Goal: Information Seeking & Learning: Learn about a topic

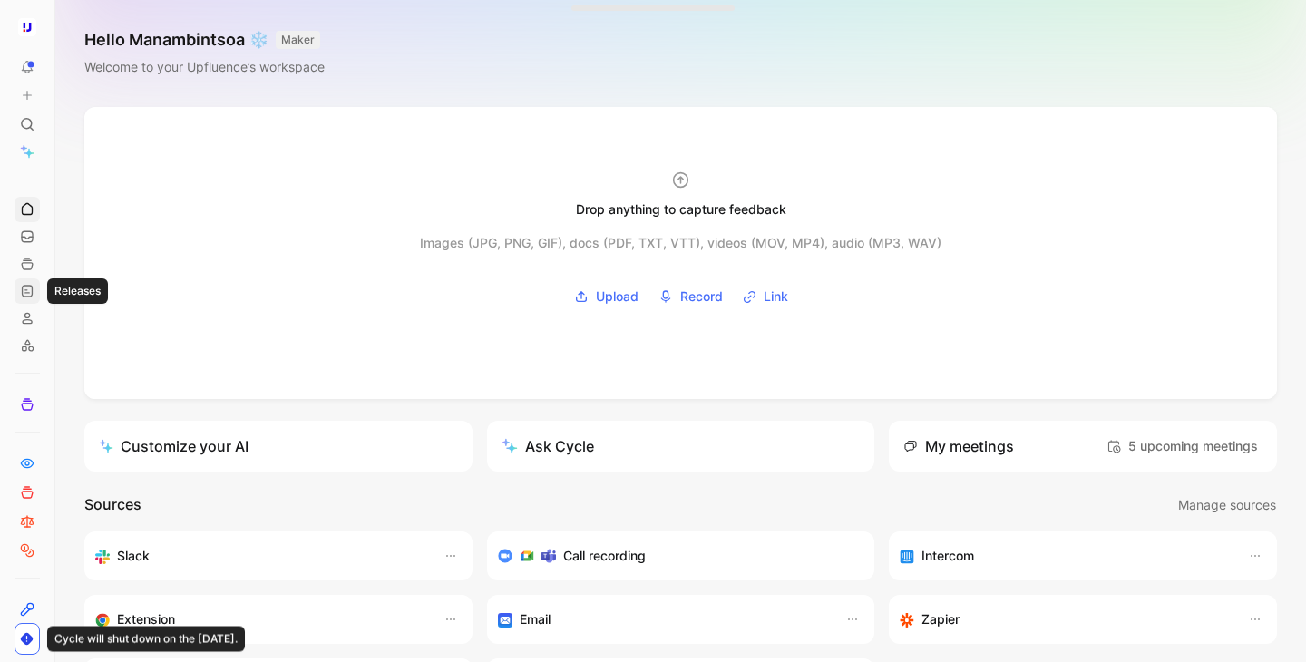
click at [30, 295] on icon at bounding box center [27, 291] width 15 height 15
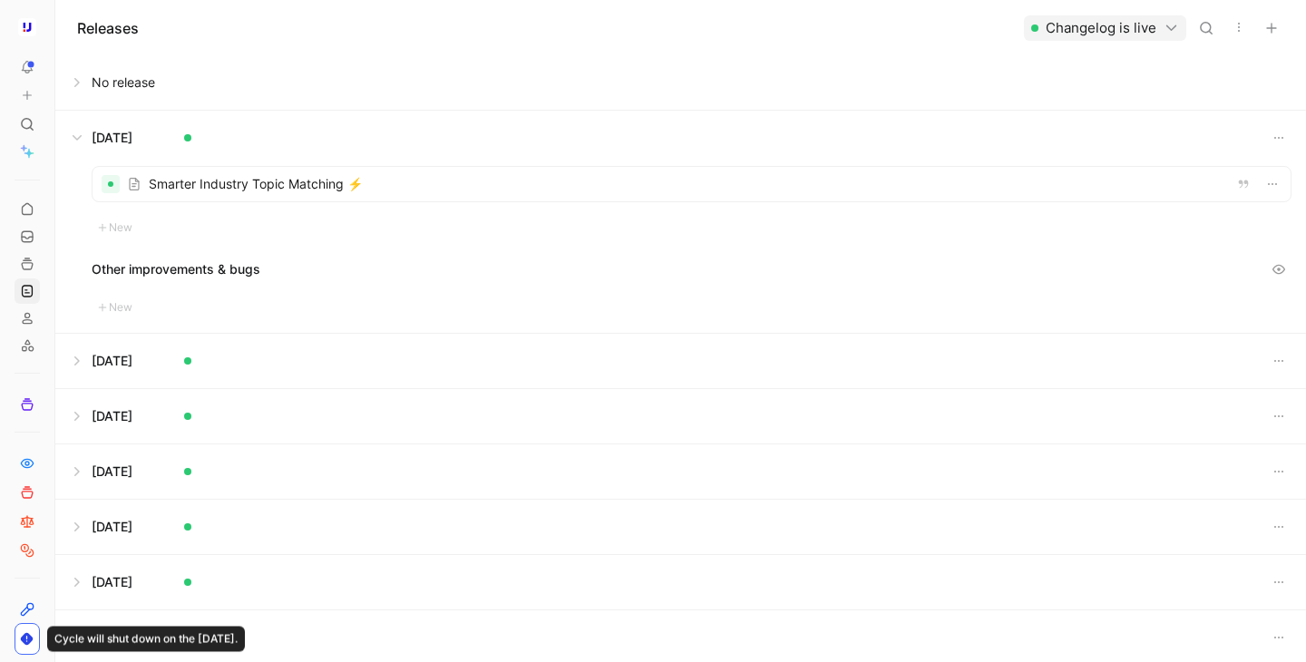
click at [73, 137] on button at bounding box center [680, 138] width 1249 height 54
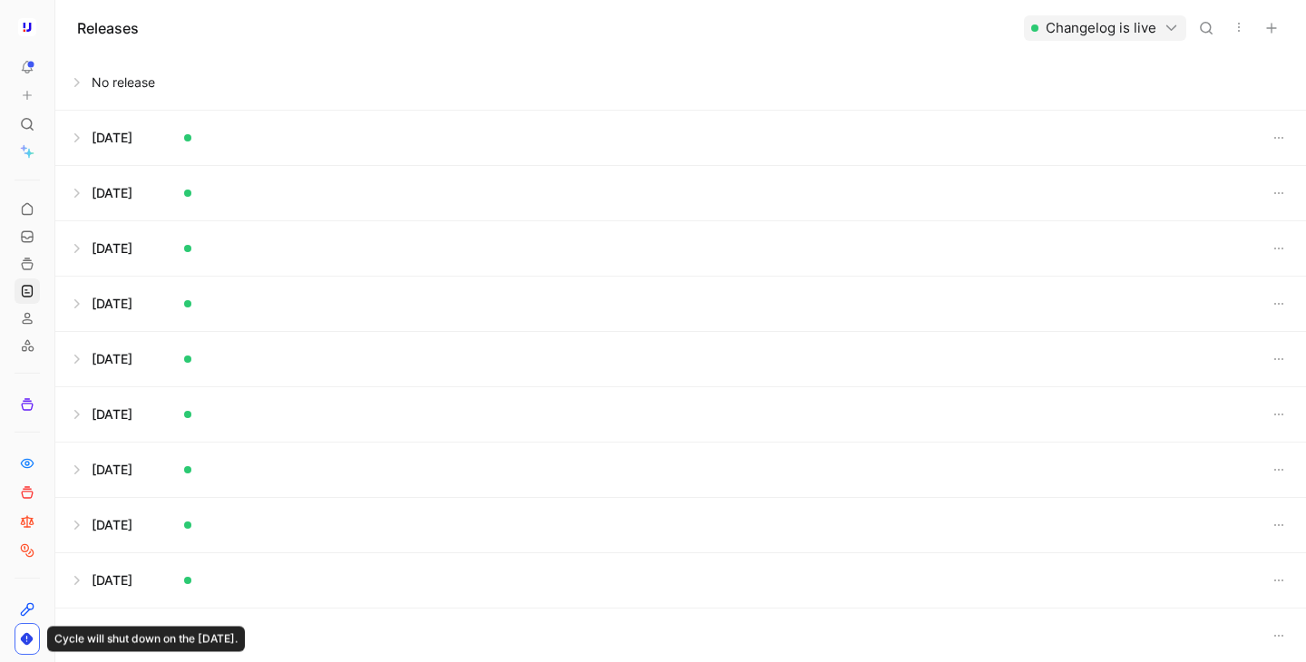
click at [122, 73] on button at bounding box center [680, 82] width 1249 height 54
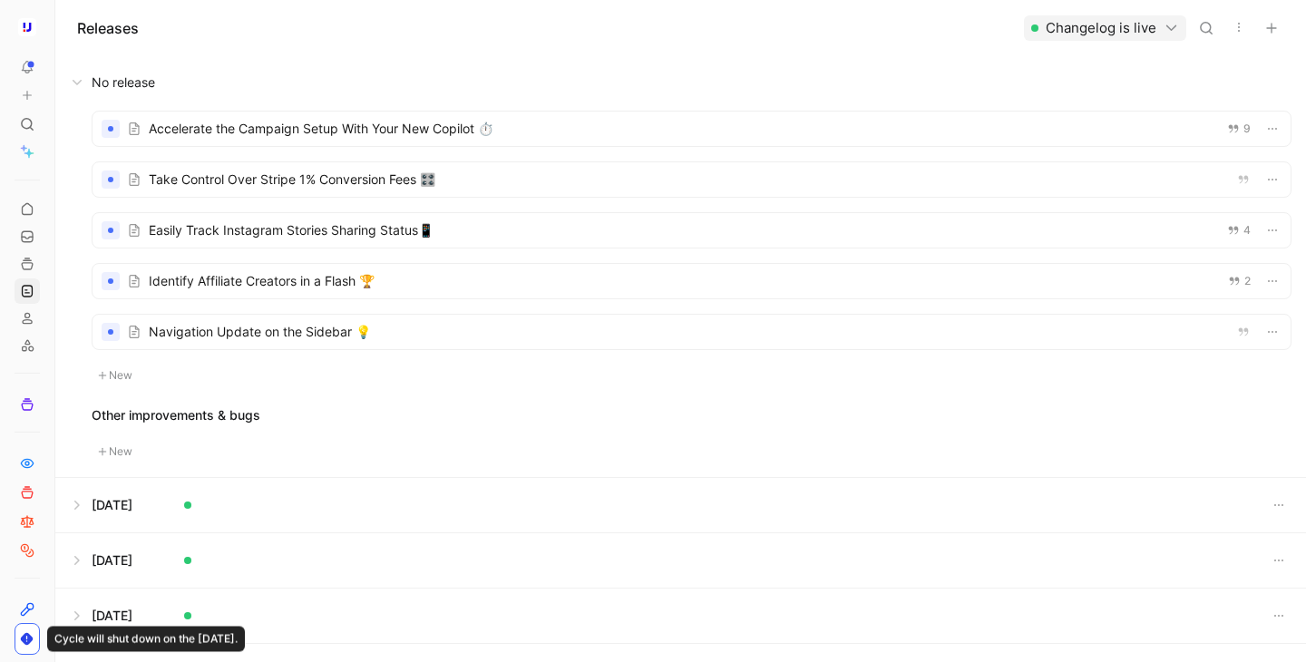
click at [358, 185] on div at bounding box center [692, 179] width 1198 height 34
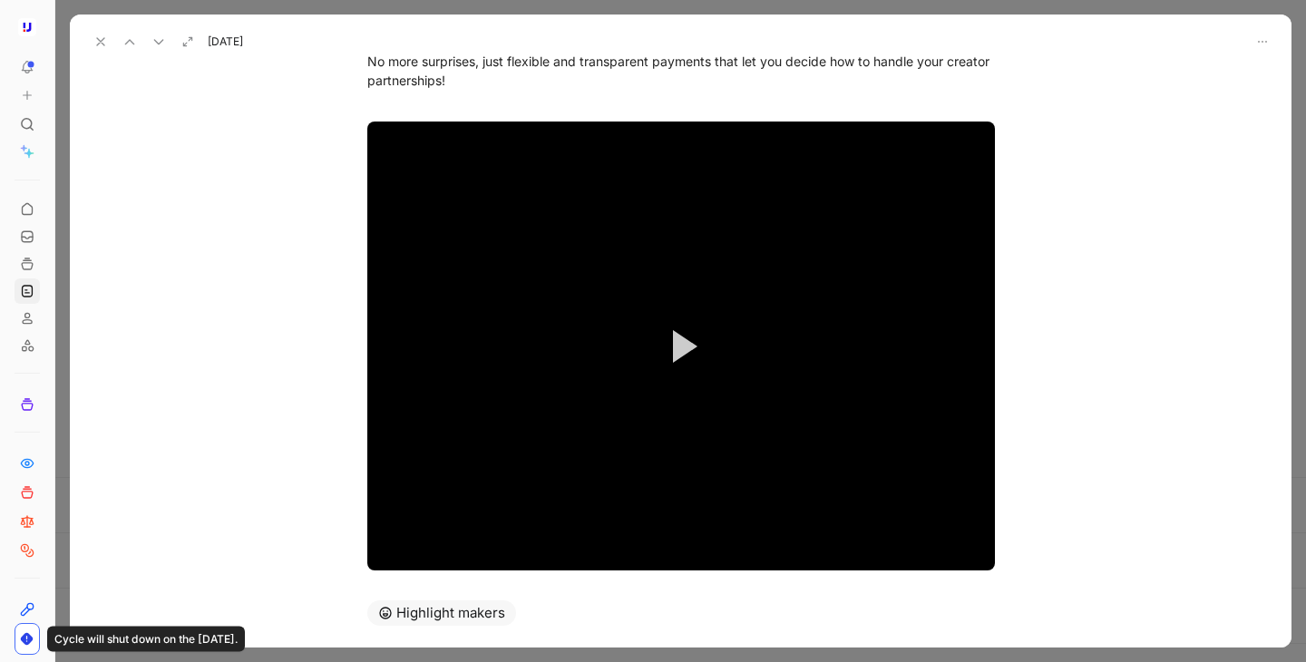
scroll to position [434, 0]
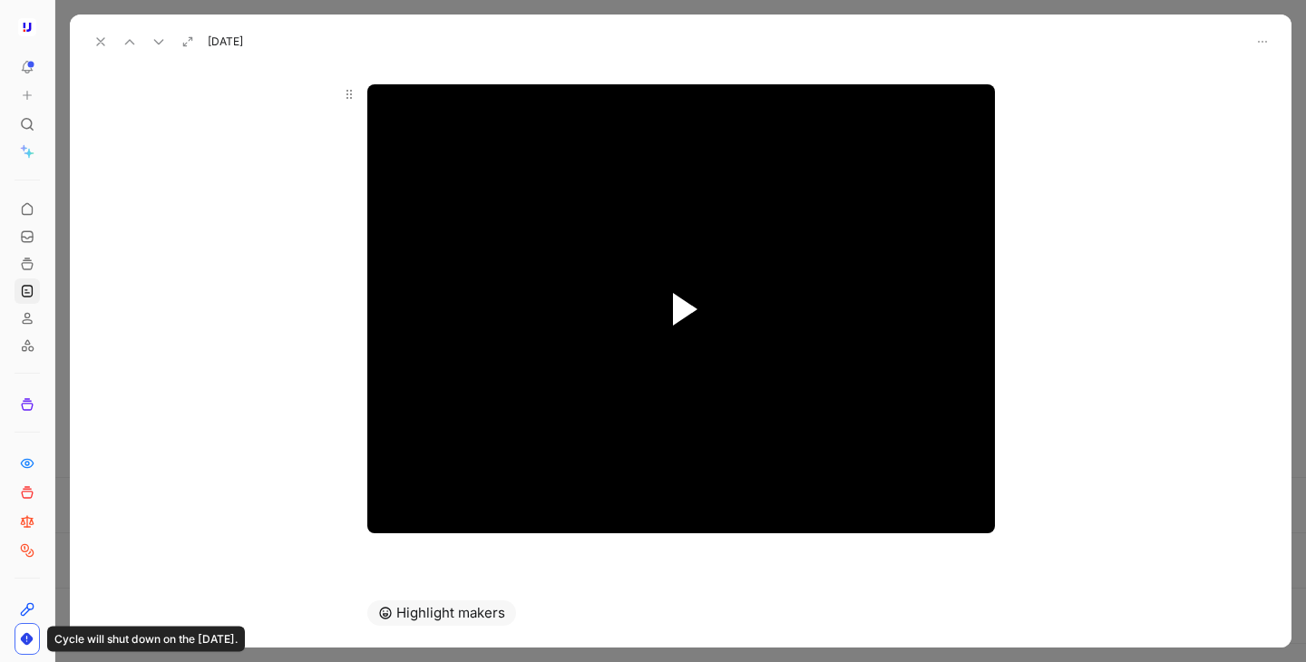
click at [674, 313] on span "Video Player" at bounding box center [685, 309] width 24 height 33
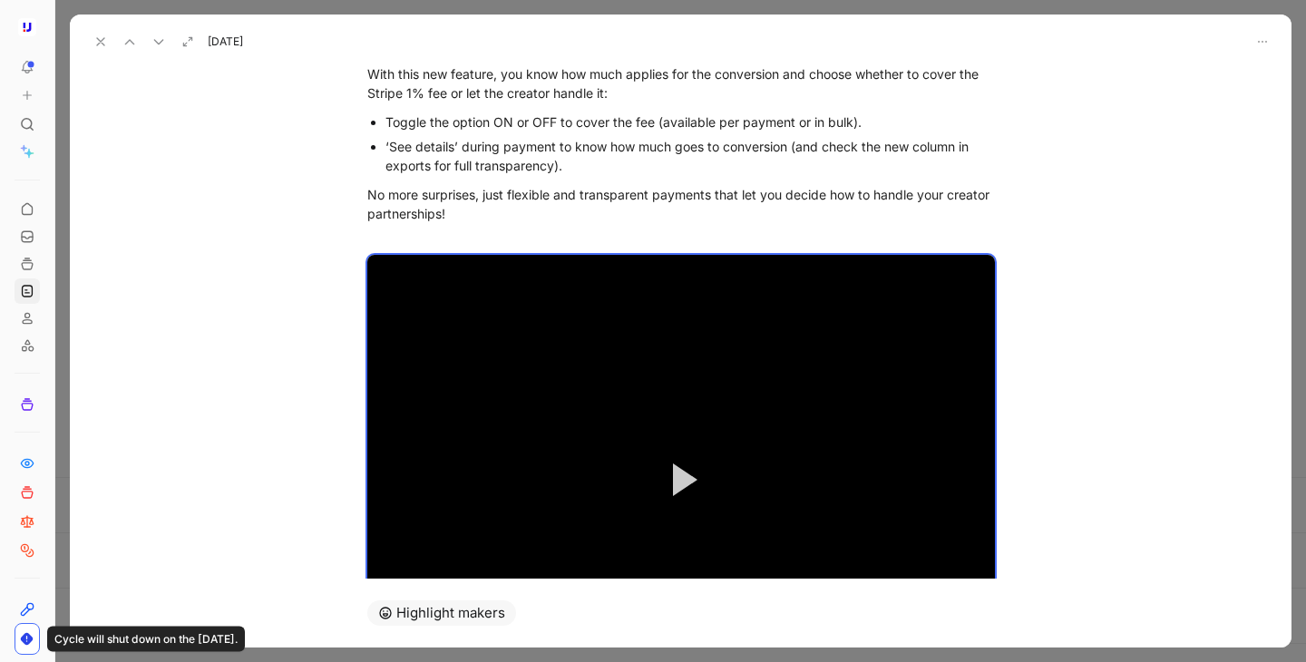
scroll to position [274, 0]
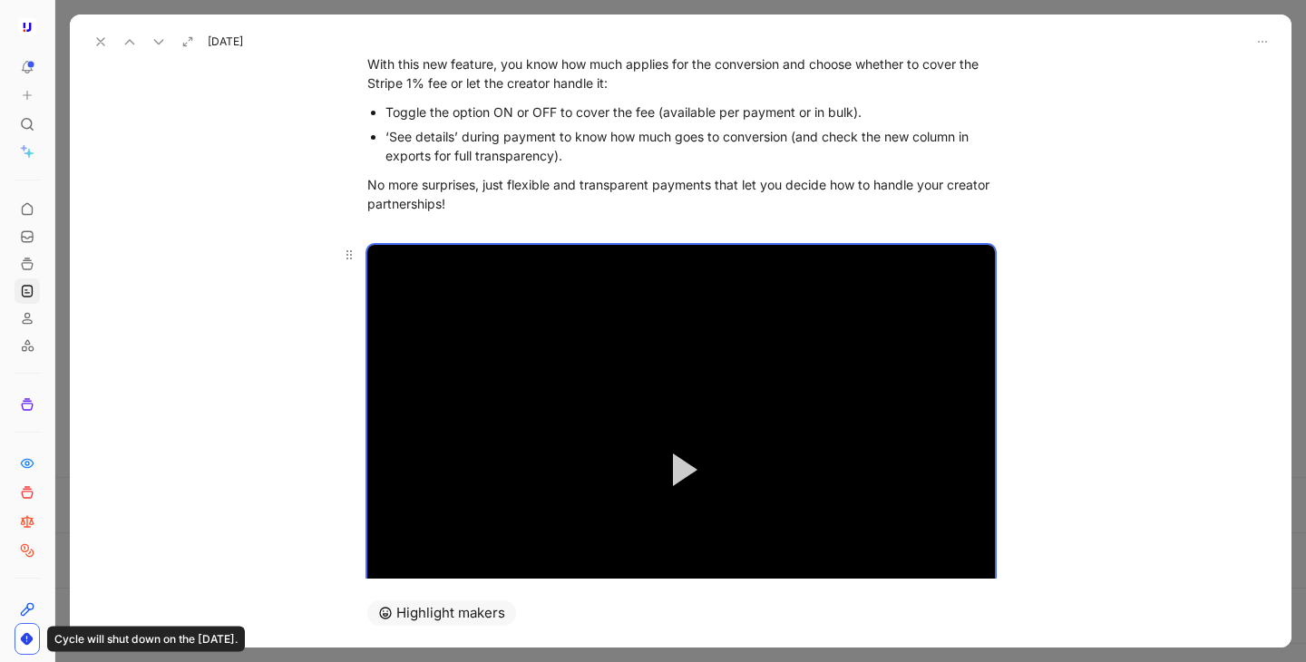
click at [681, 487] on button "Play Video" at bounding box center [681, 470] width 82 height 82
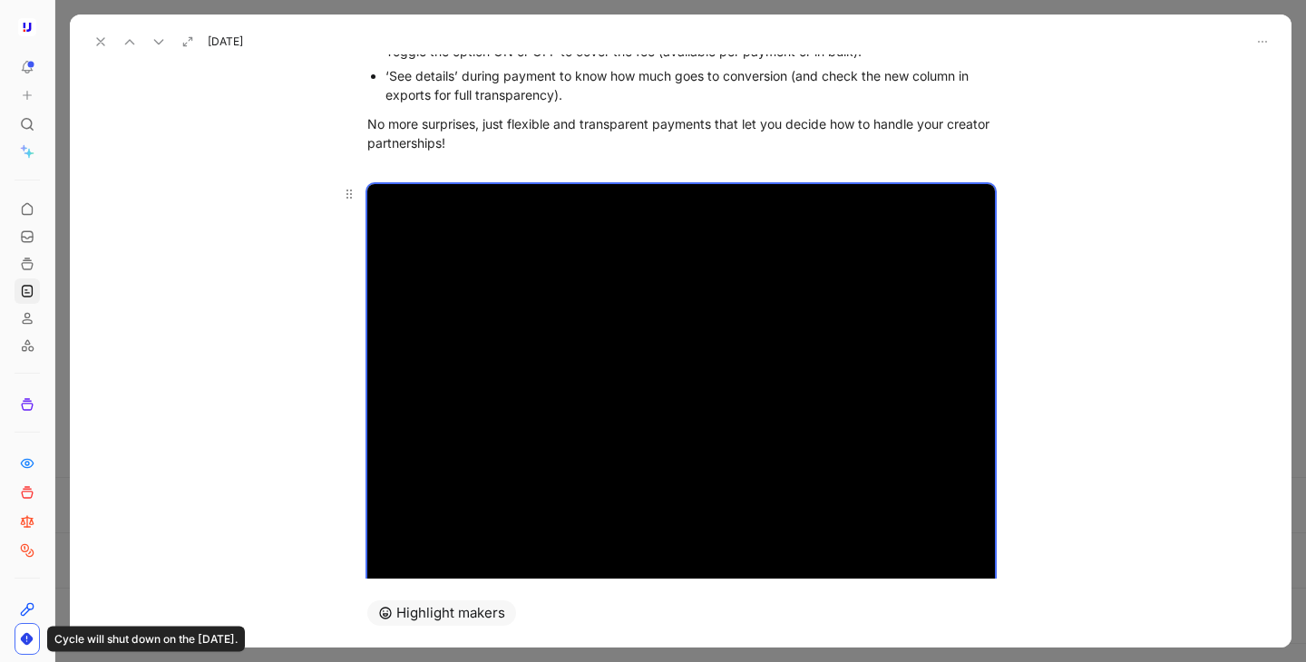
scroll to position [329, 0]
